Goal: Book appointment/travel/reservation

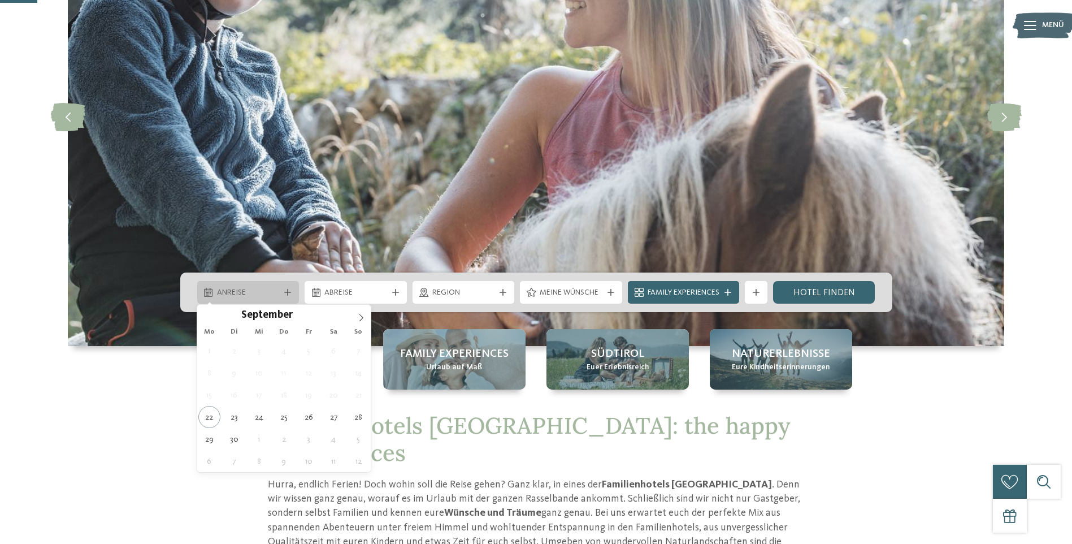
click at [286, 286] on div "Anreise" at bounding box center [248, 292] width 102 height 23
type div "27.09.2025"
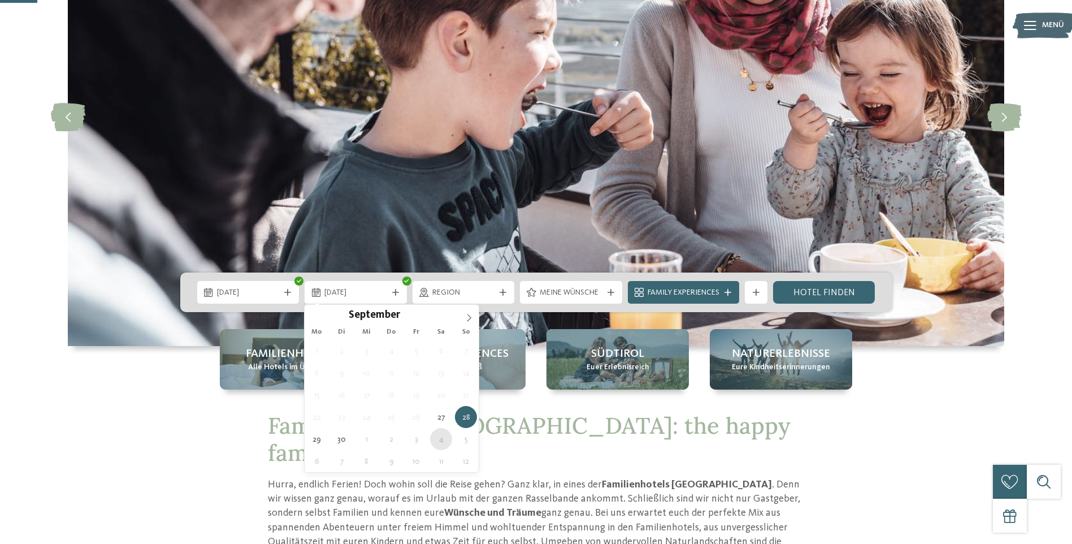
type div "04.10.2025"
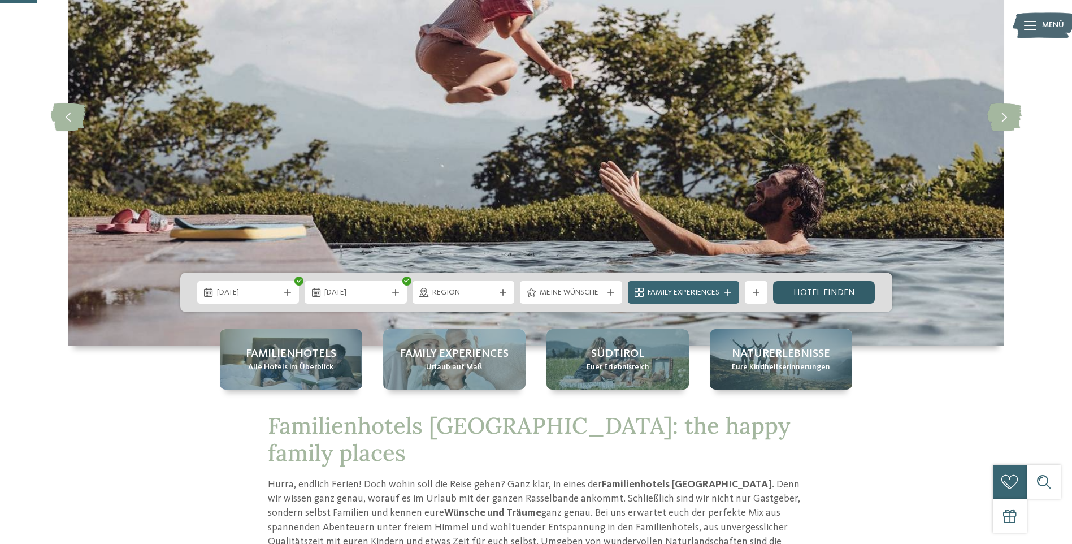
click at [825, 287] on link "Hotel finden" at bounding box center [824, 292] width 102 height 23
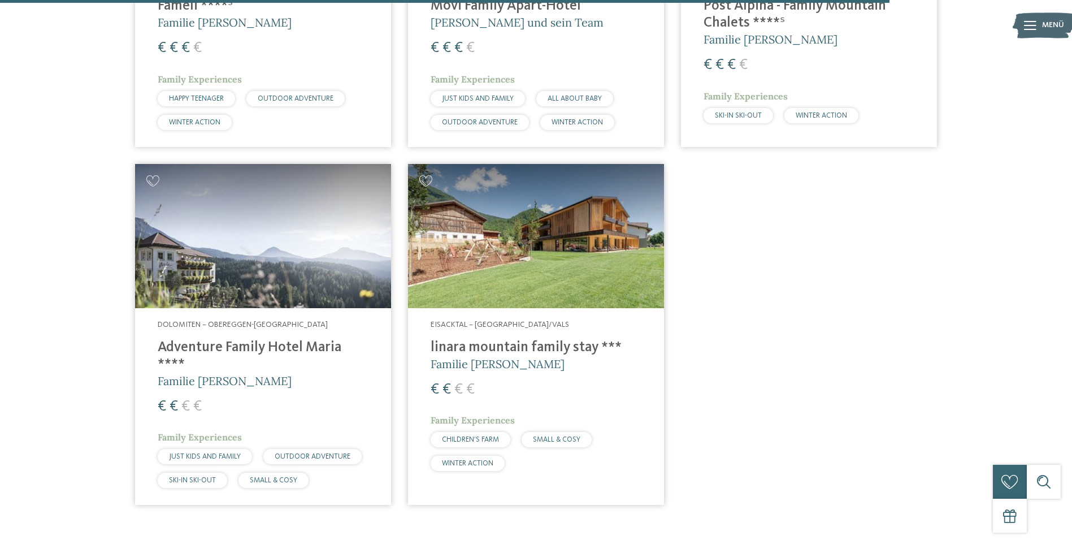
scroll to position [2858, 0]
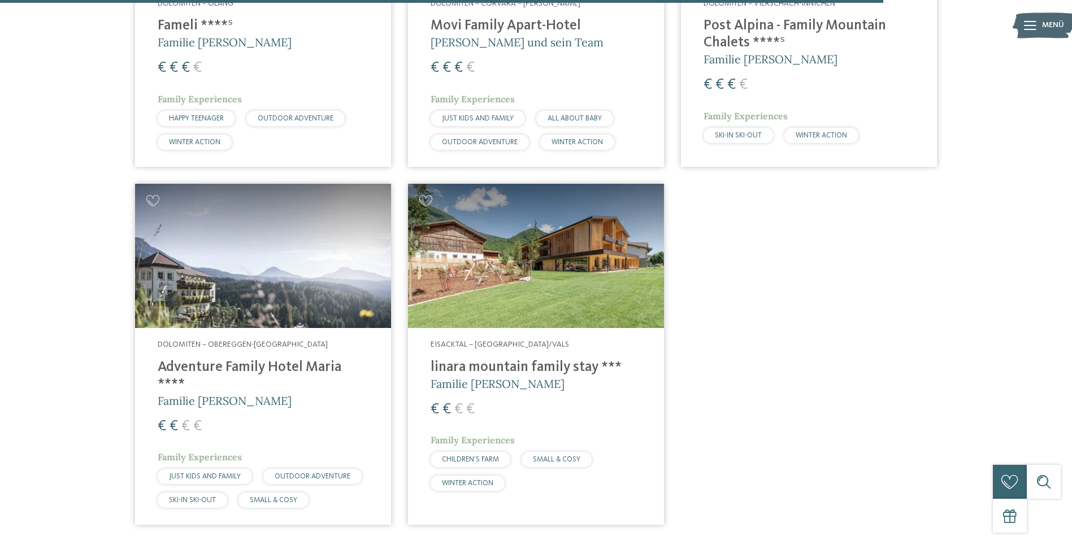
click at [343, 239] on img at bounding box center [263, 256] width 256 height 144
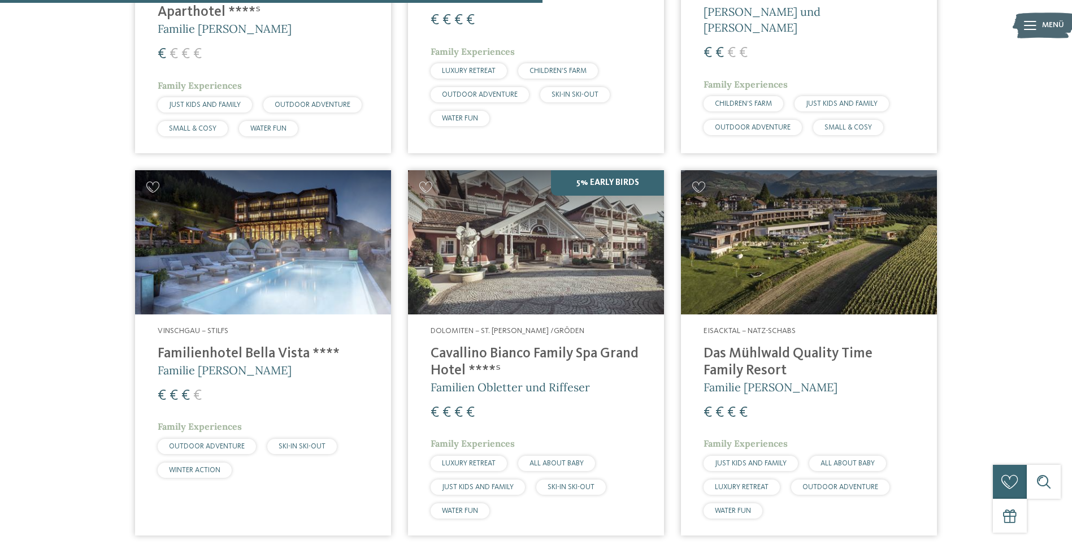
scroll to position [1728, 0]
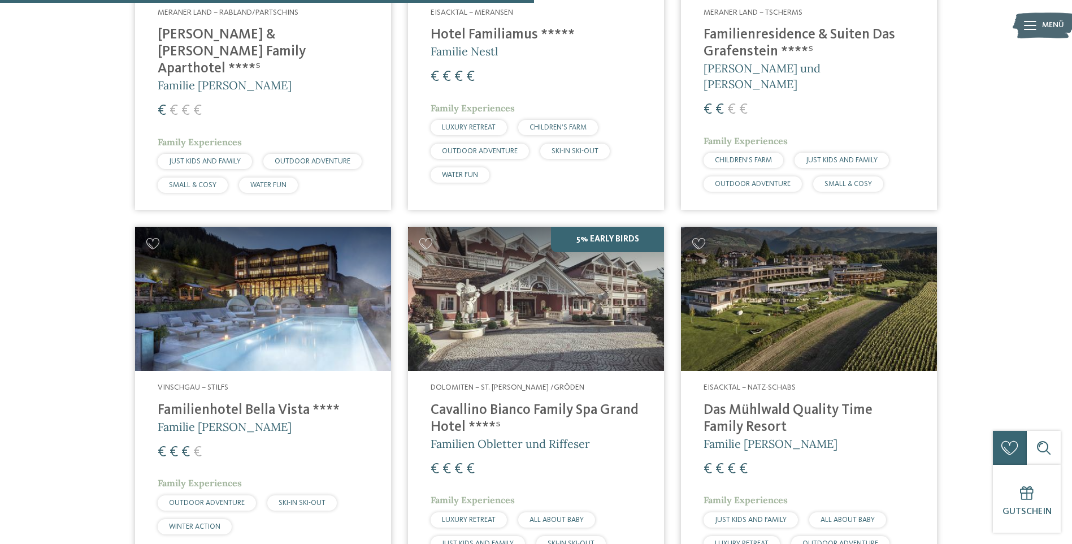
click at [153, 262] on img at bounding box center [263, 299] width 256 height 144
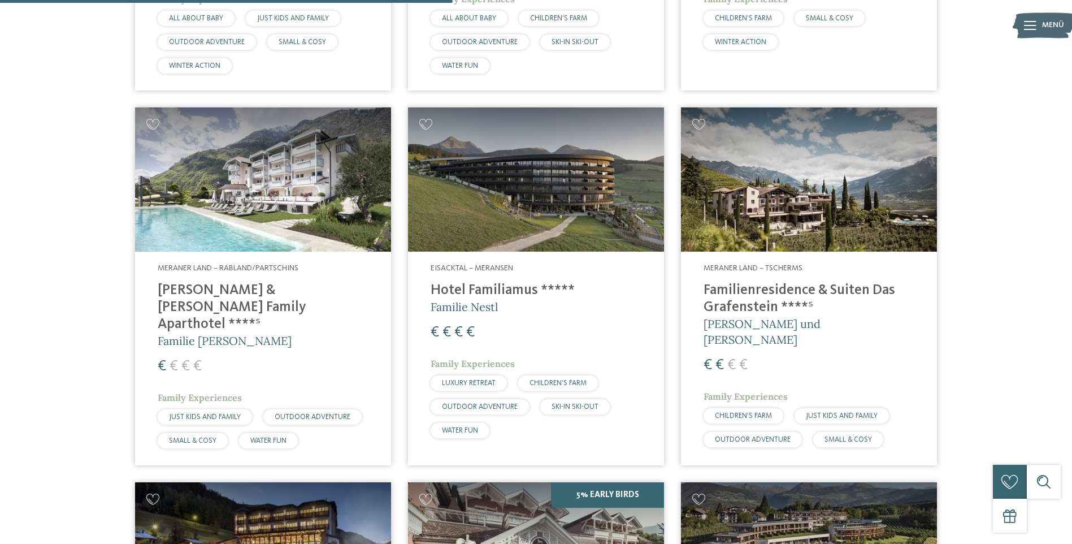
scroll to position [1445, 0]
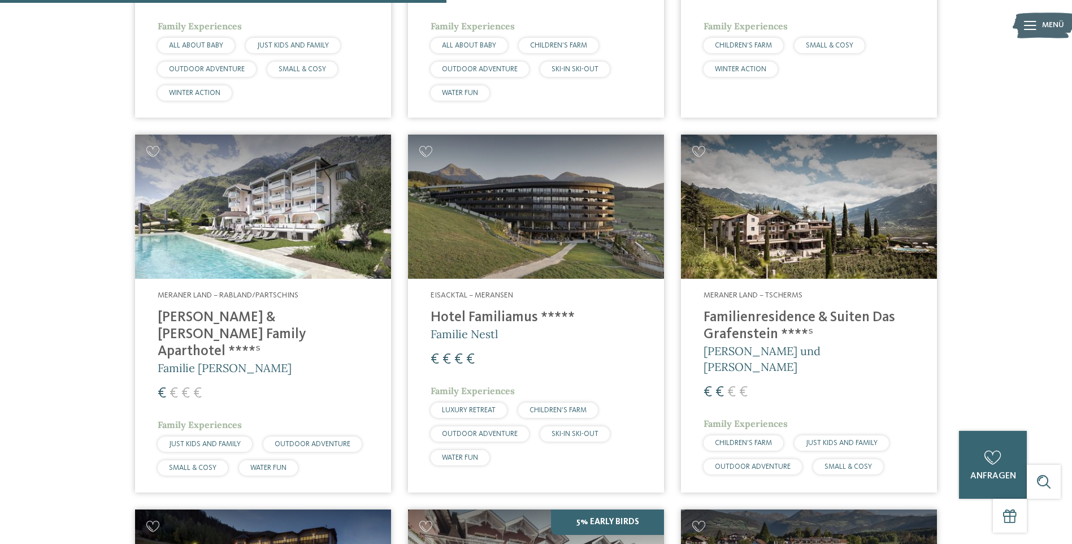
click at [147, 211] on img at bounding box center [263, 207] width 256 height 144
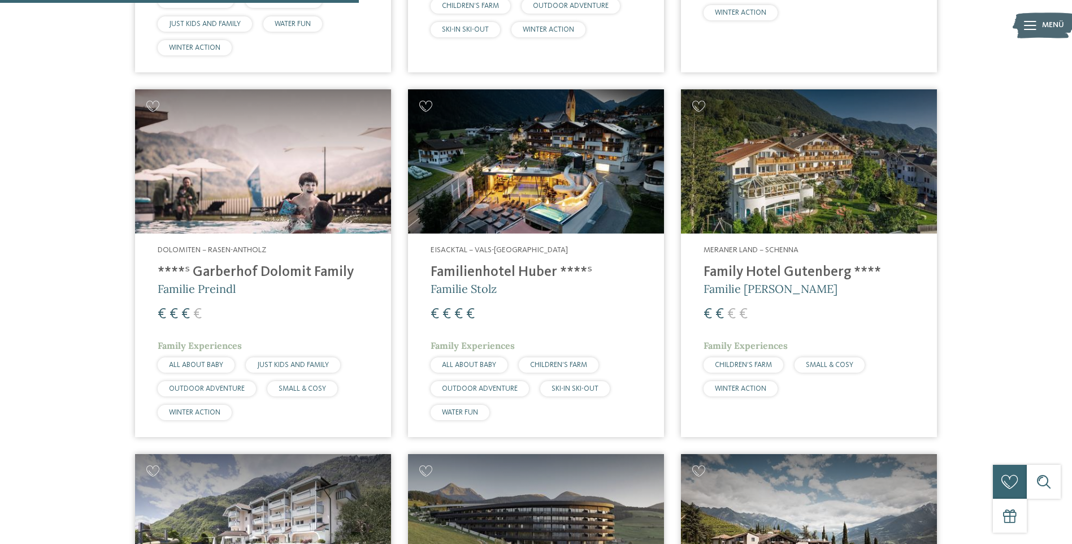
scroll to position [1106, 0]
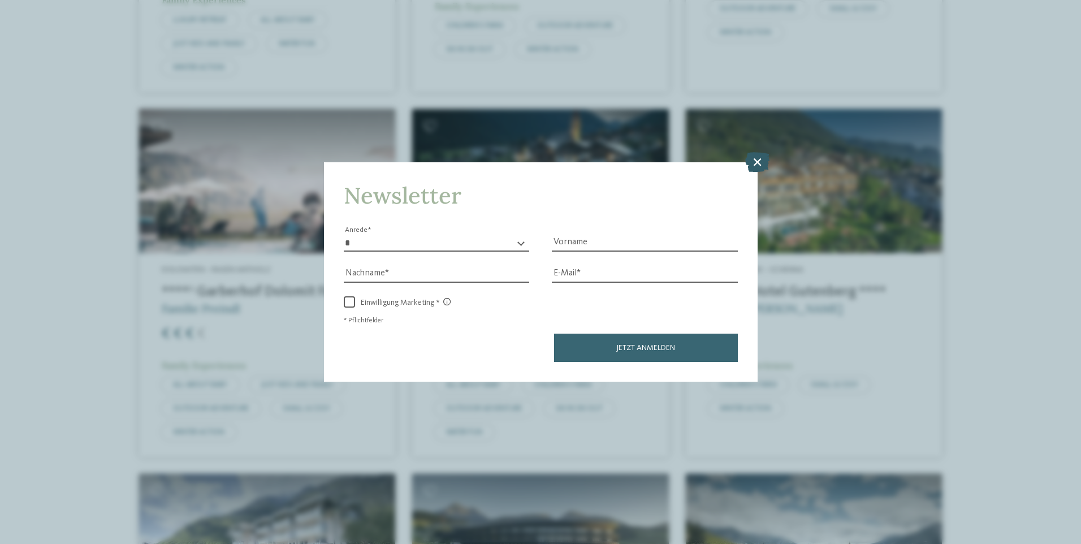
click at [750, 159] on icon at bounding box center [757, 162] width 24 height 20
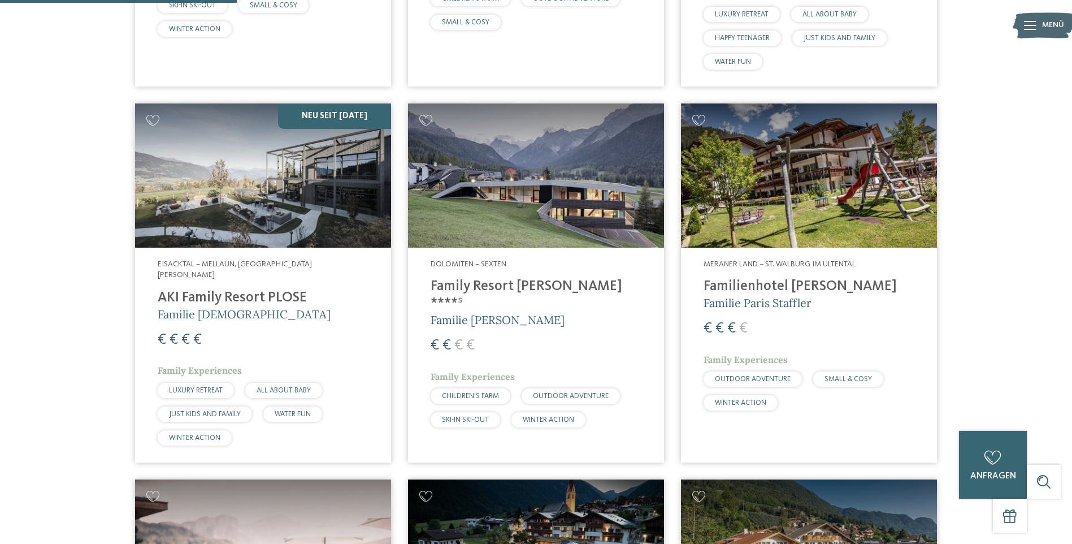
scroll to position [710, 0]
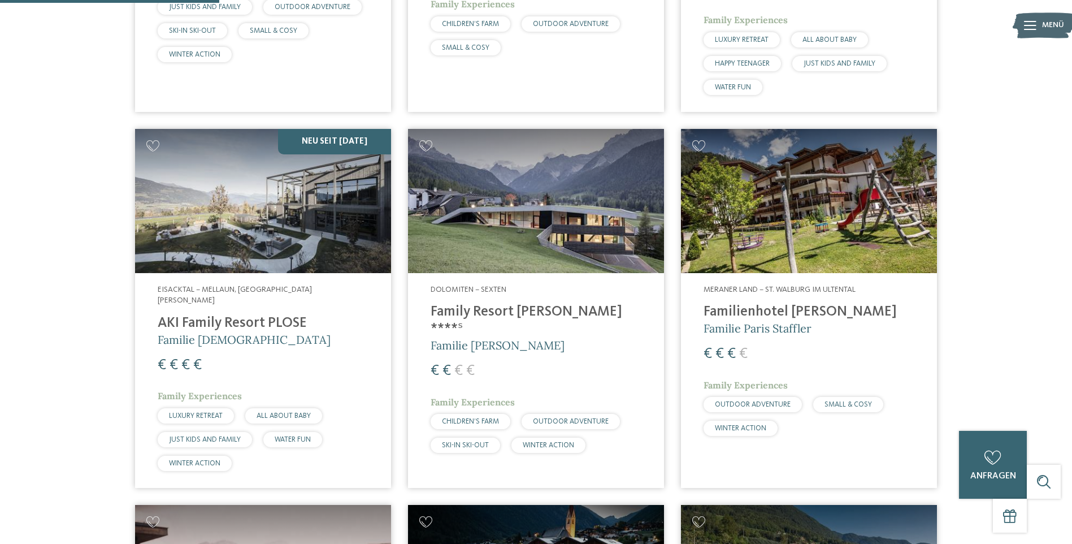
click at [189, 260] on img at bounding box center [263, 201] width 256 height 144
click at [459, 230] on img at bounding box center [536, 201] width 256 height 144
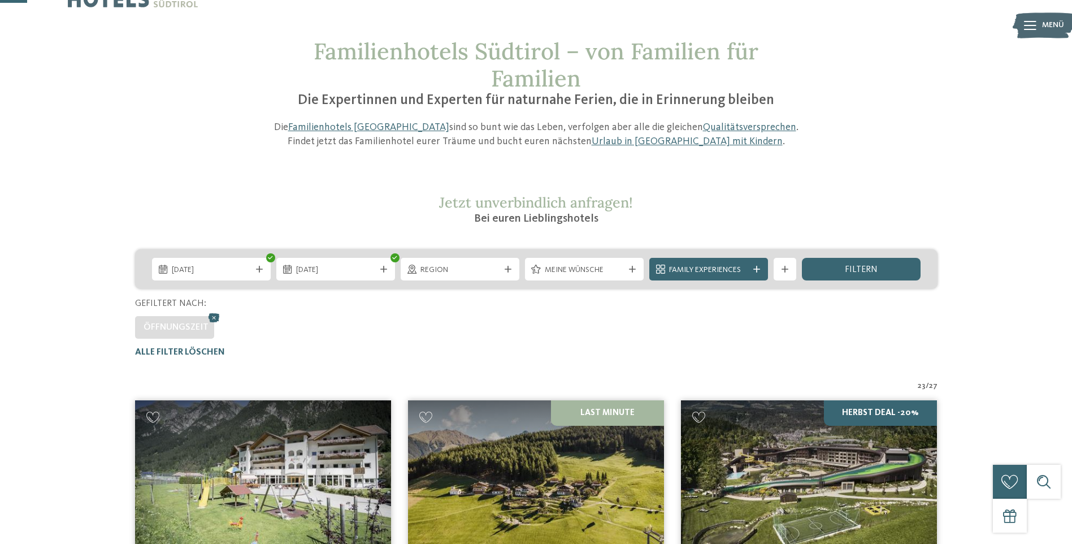
scroll to position [0, 0]
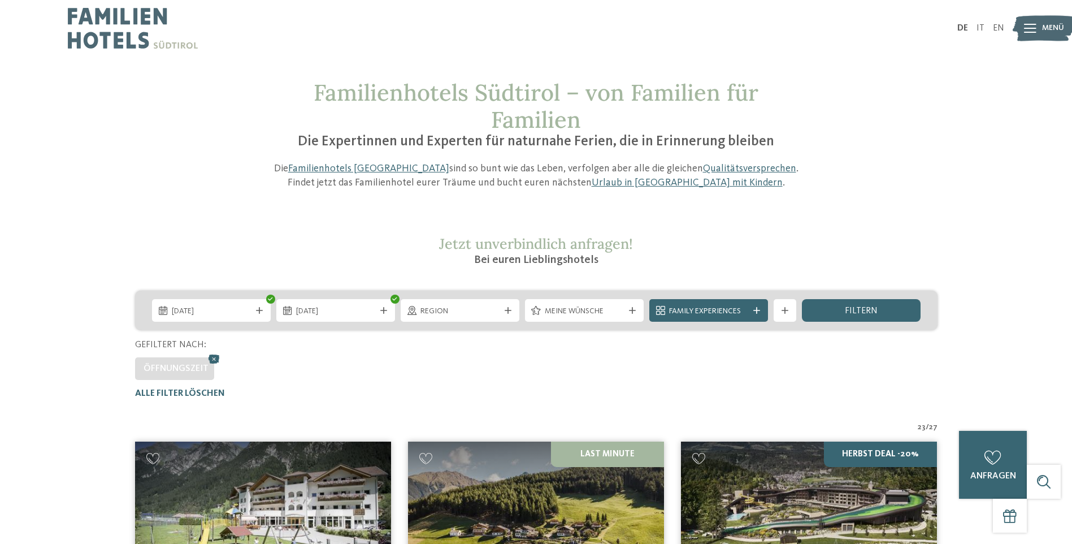
click at [503, 310] on div at bounding box center [508, 310] width 11 height 7
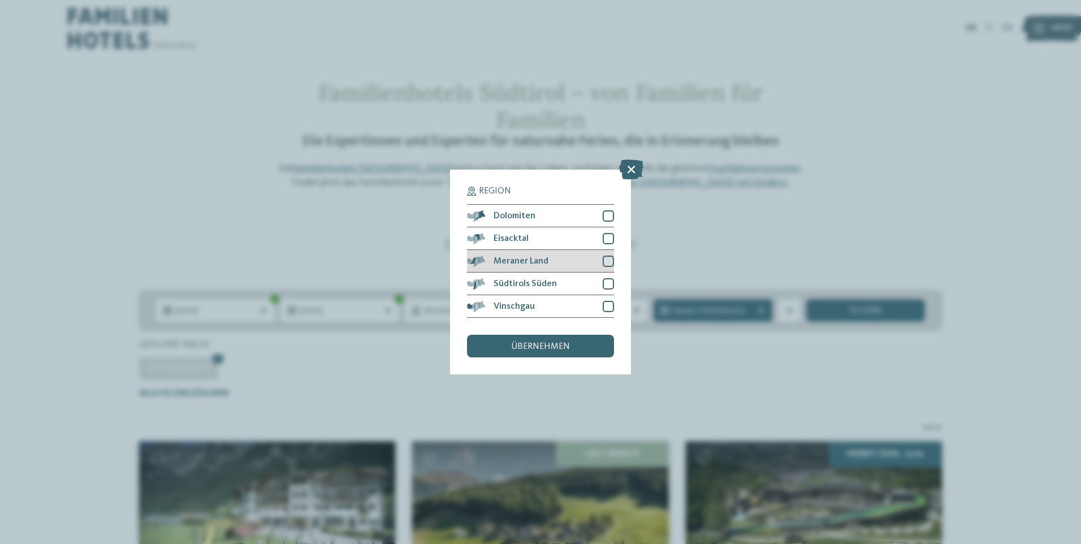
click at [605, 258] on div at bounding box center [608, 261] width 11 height 11
click at [557, 341] on div "übernehmen" at bounding box center [540, 346] width 147 height 23
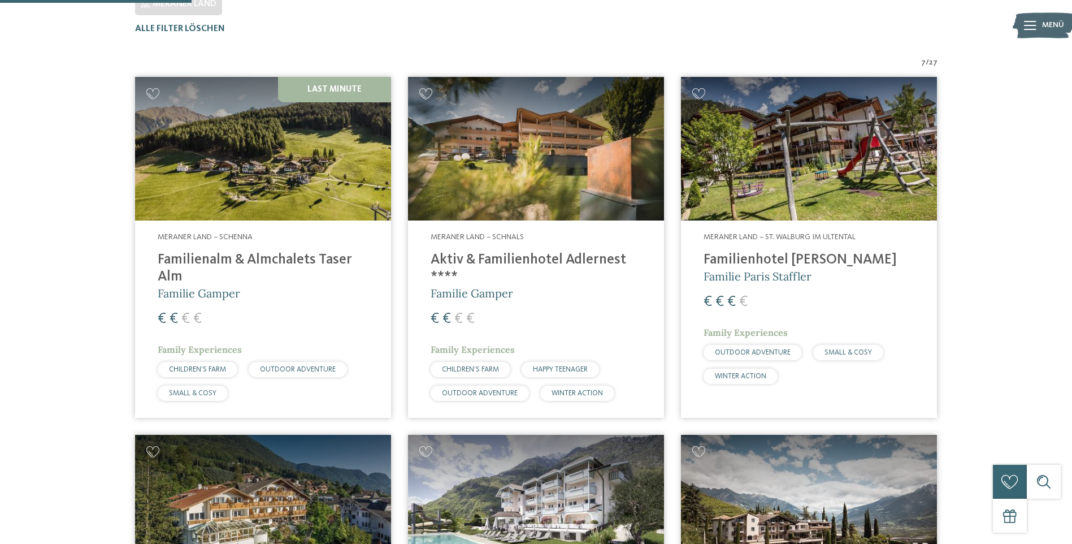
scroll to position [371, 0]
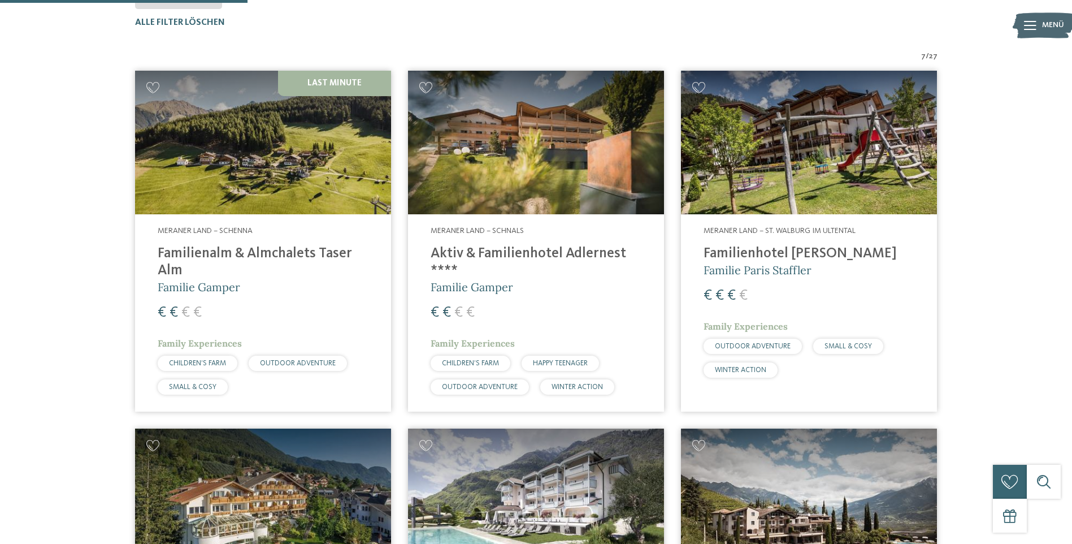
click at [163, 180] on img at bounding box center [263, 143] width 256 height 144
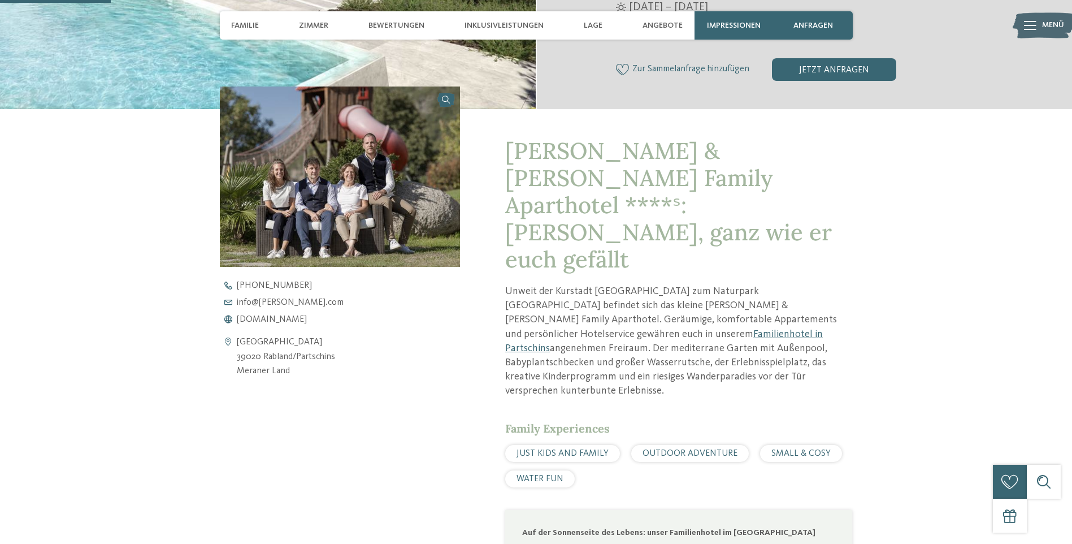
scroll to position [396, 0]
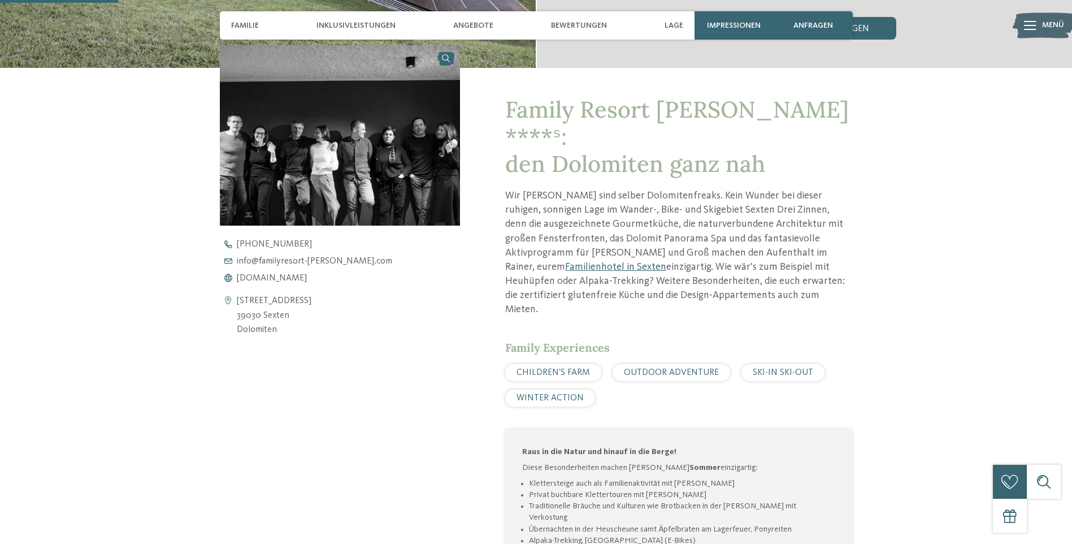
scroll to position [226, 0]
